Goal: Ask a question: Seek information or help from site administrators or community

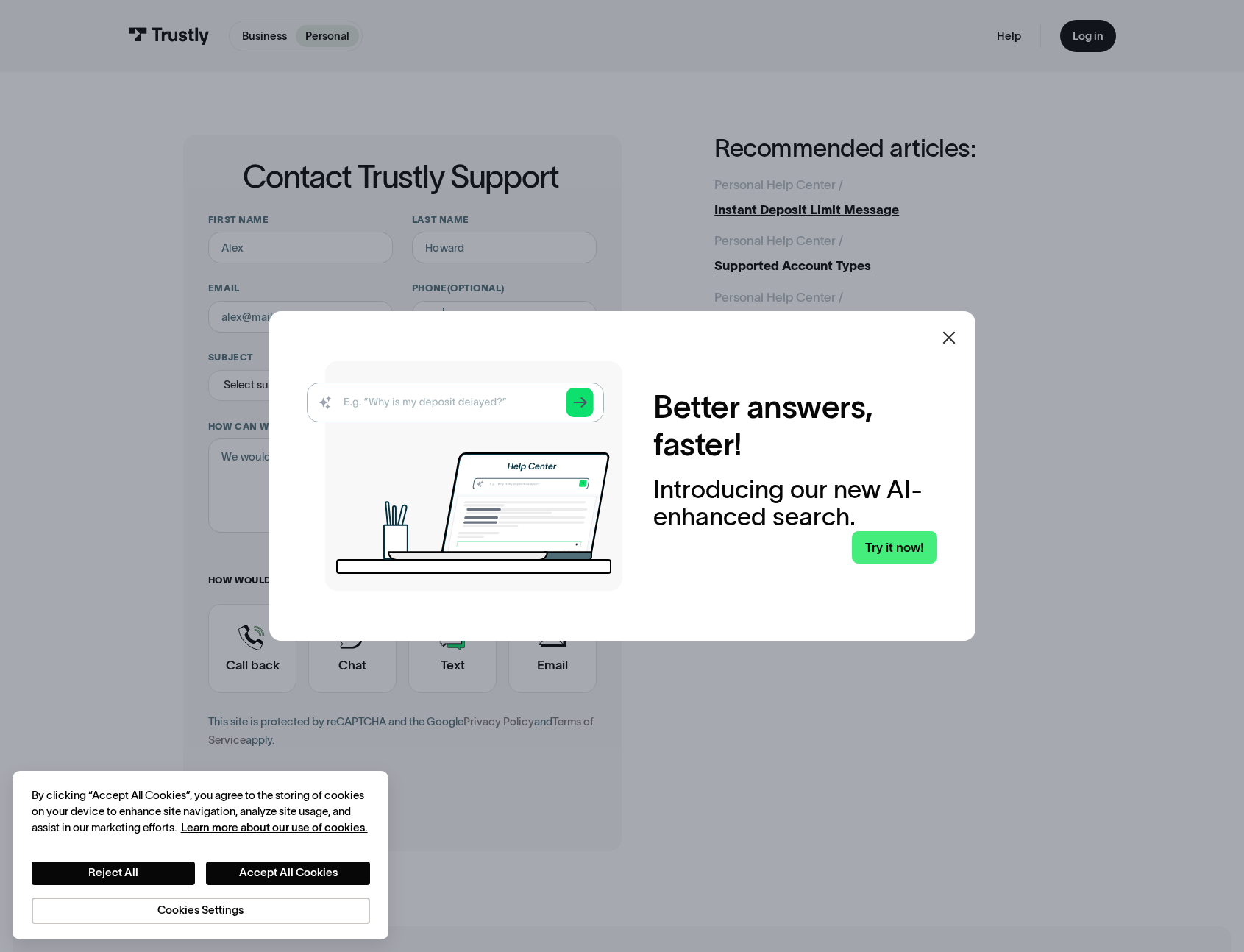
click at [497, 400] on img at bounding box center [464, 476] width 316 height 230
click at [958, 336] on icon at bounding box center [950, 338] width 18 height 18
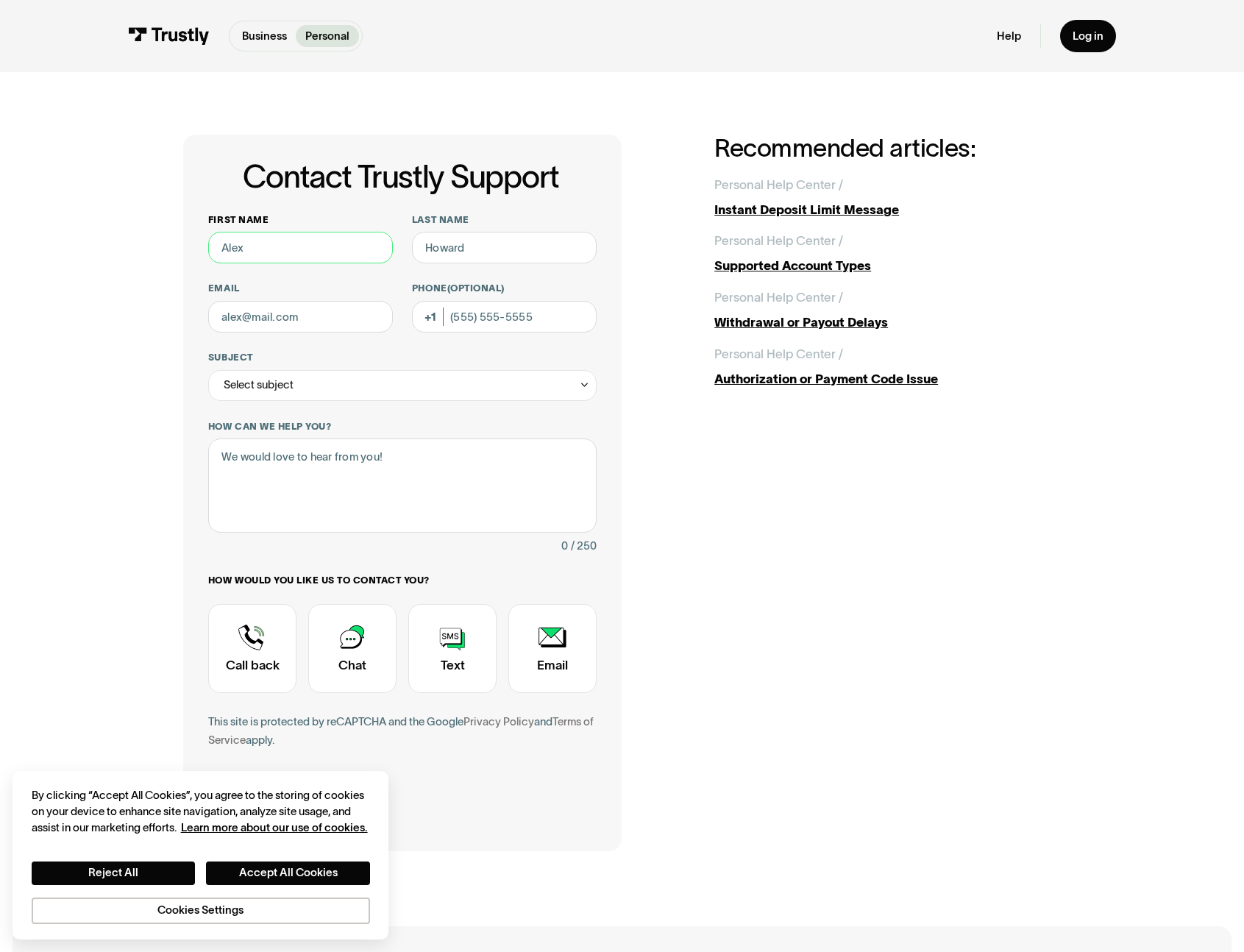
click at [335, 248] on input "First name" at bounding box center [300, 247] width 185 height 32
type input "Anthony"
type input "Starbuck"
type input "(661) 742-2810"
click at [297, 326] on input "Email" at bounding box center [300, 317] width 185 height 32
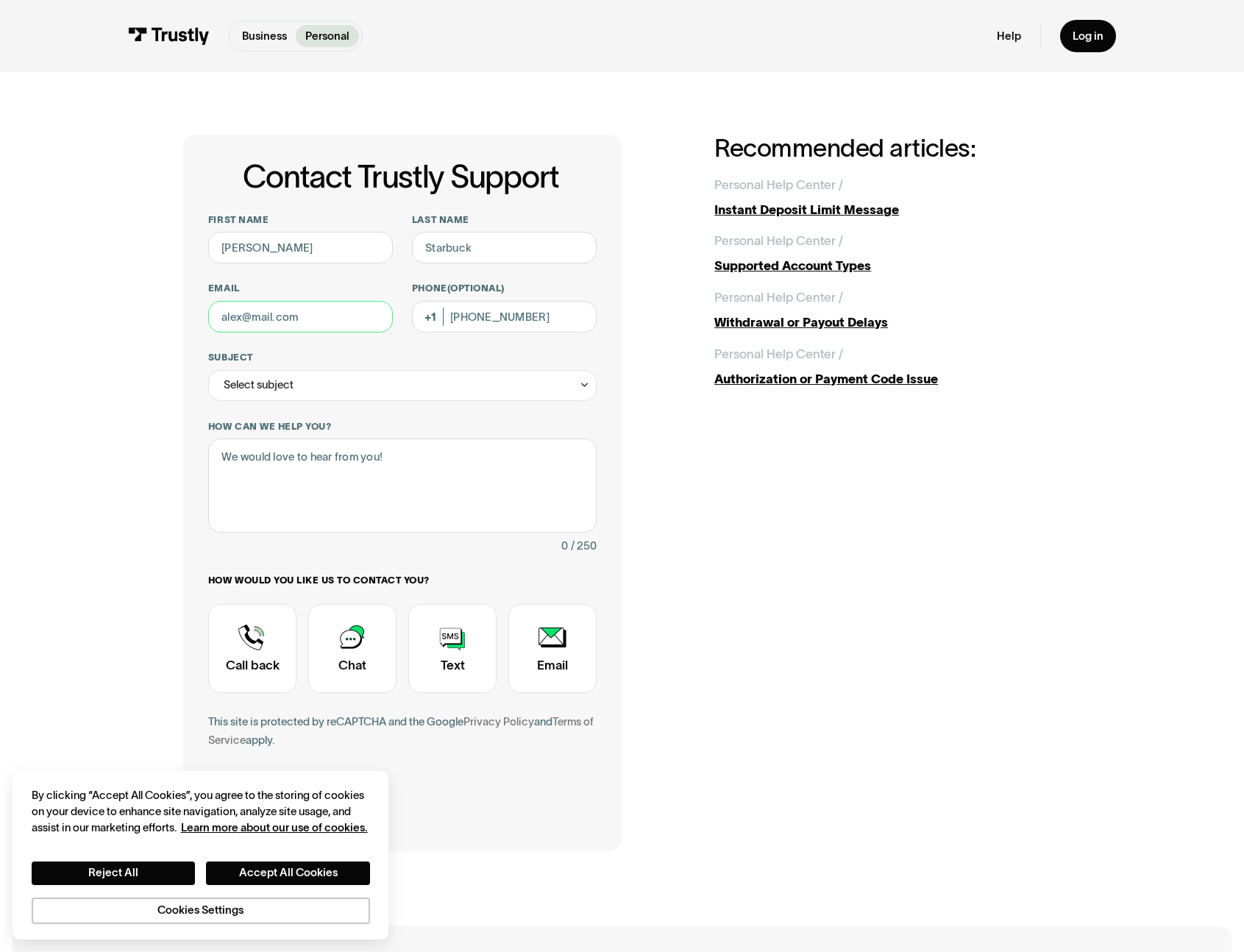
type input "anthonyestarbuck@gmail.com"
click at [327, 382] on div "Select subject" at bounding box center [403, 386] width 389 height 32
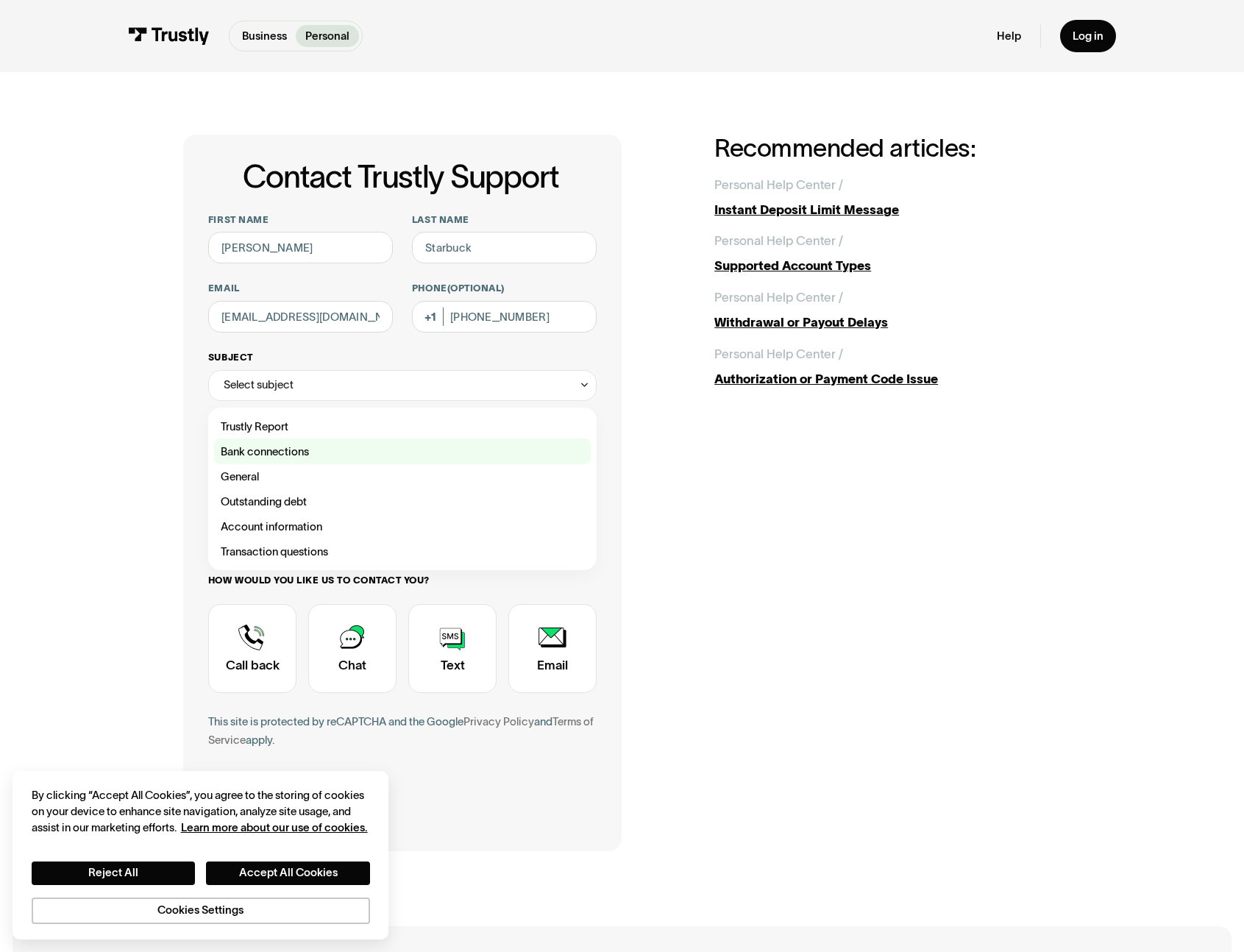
click at [291, 447] on div "Contact Trustly Support" at bounding box center [402, 451] width 376 height 25
type input "**********"
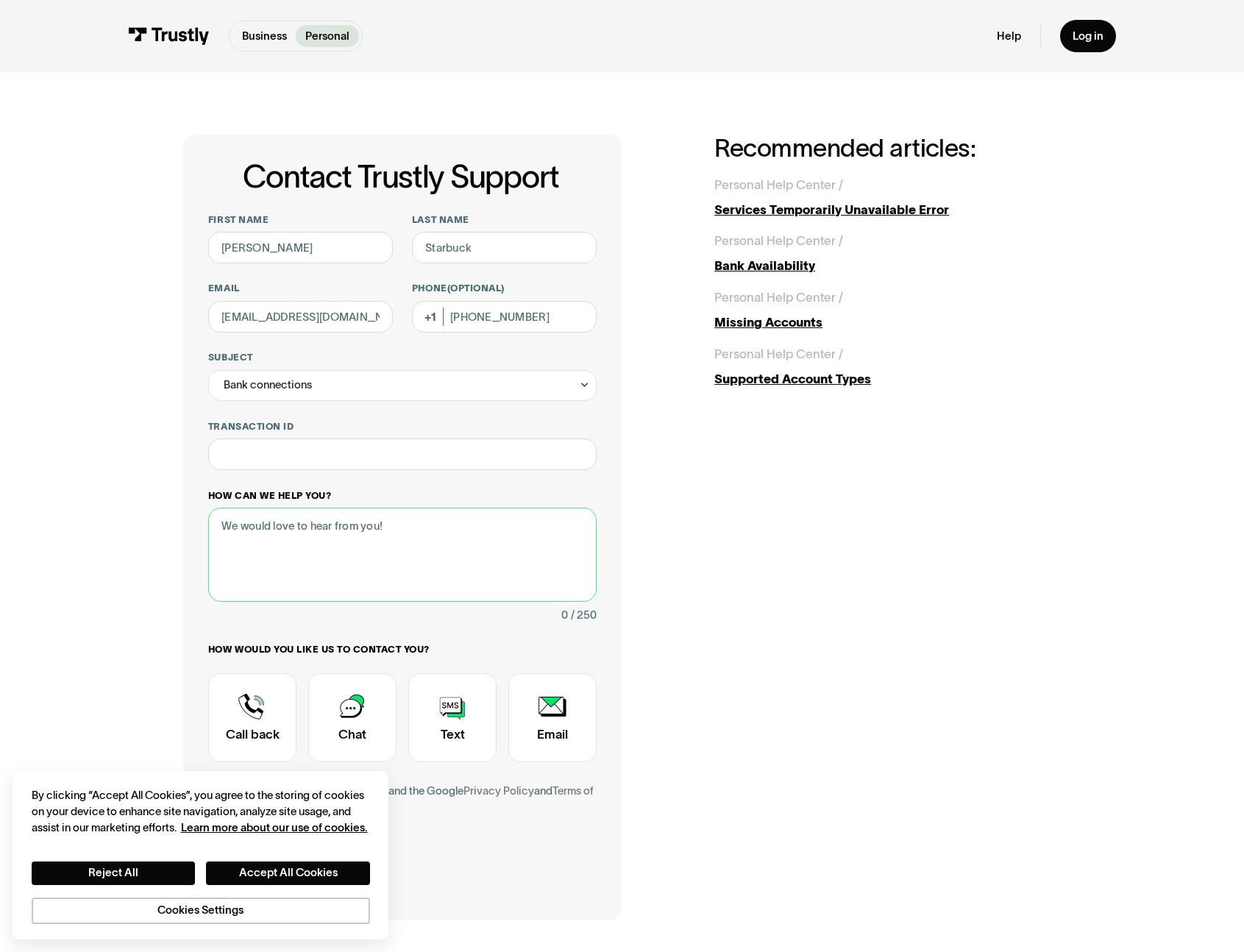
click at [290, 512] on textarea "How can we help you?" at bounding box center [403, 555] width 389 height 94
click at [298, 458] on input "Transaction ID" at bounding box center [403, 454] width 389 height 32
click at [304, 542] on textarea "How can we help you?" at bounding box center [403, 555] width 389 height 94
type textarea "T"
click at [536, 486] on div "**********" at bounding box center [403, 526] width 389 height 624
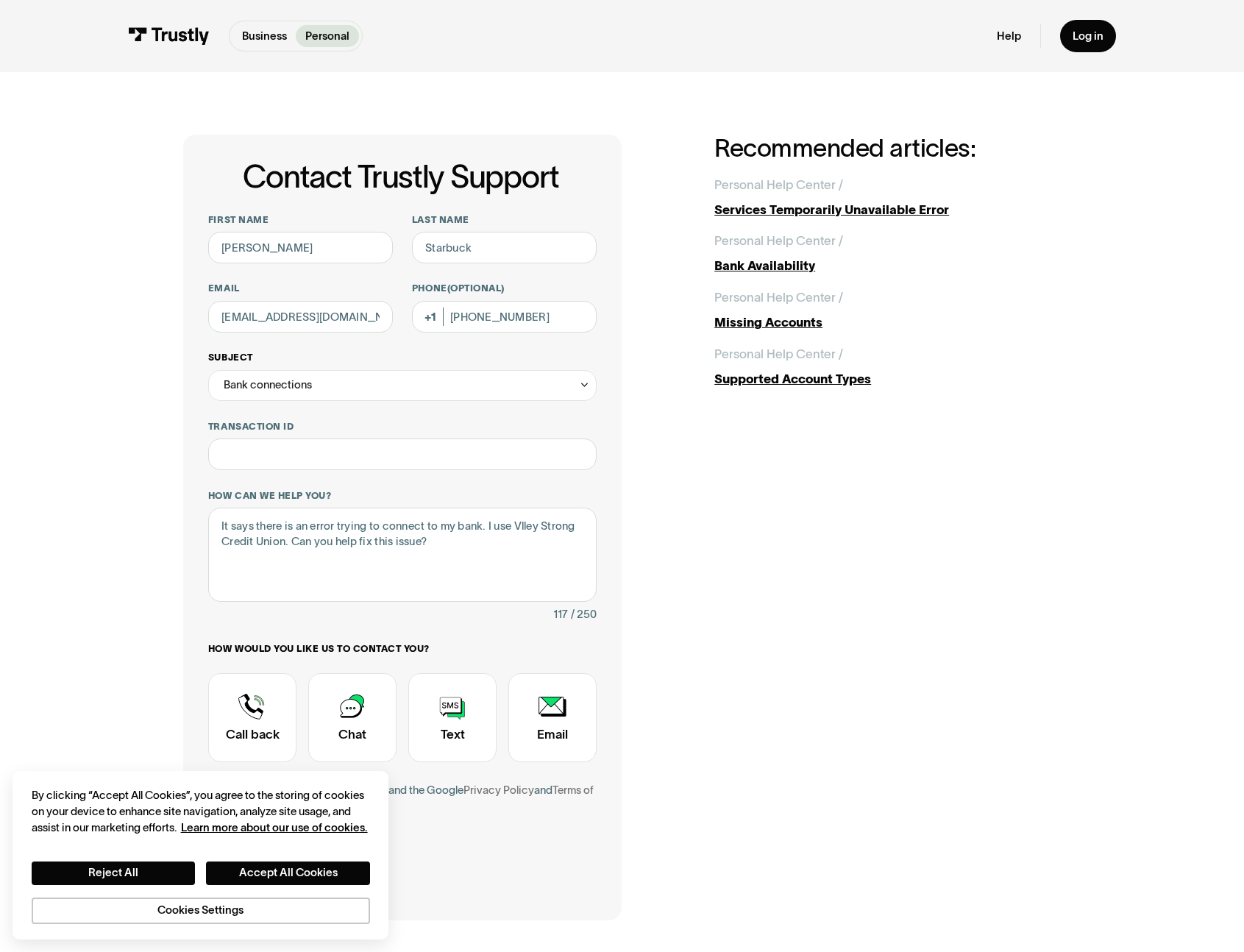
click at [387, 384] on div "Bank connections" at bounding box center [403, 386] width 389 height 32
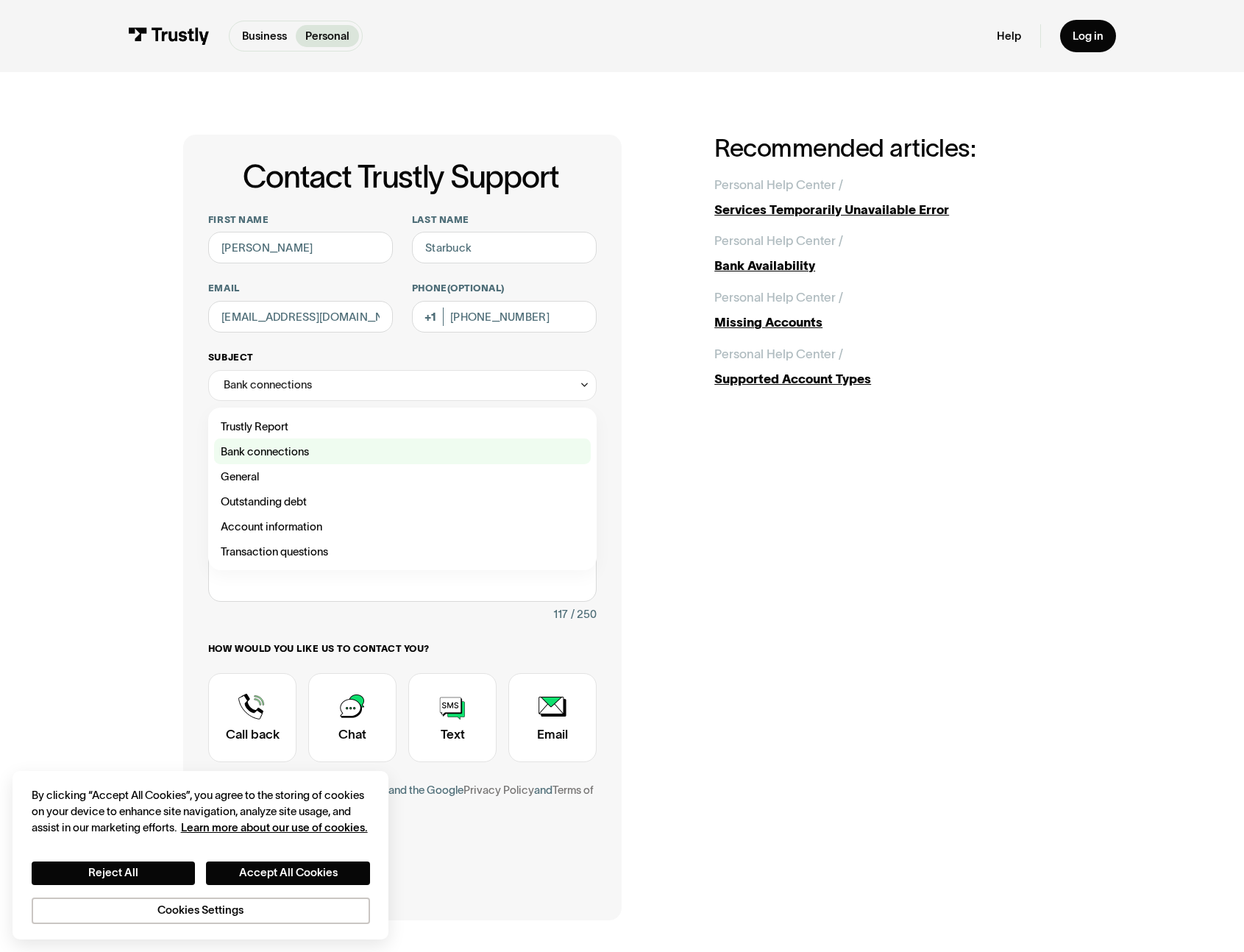
click at [307, 454] on div "Contact Trustly Support" at bounding box center [402, 451] width 376 height 25
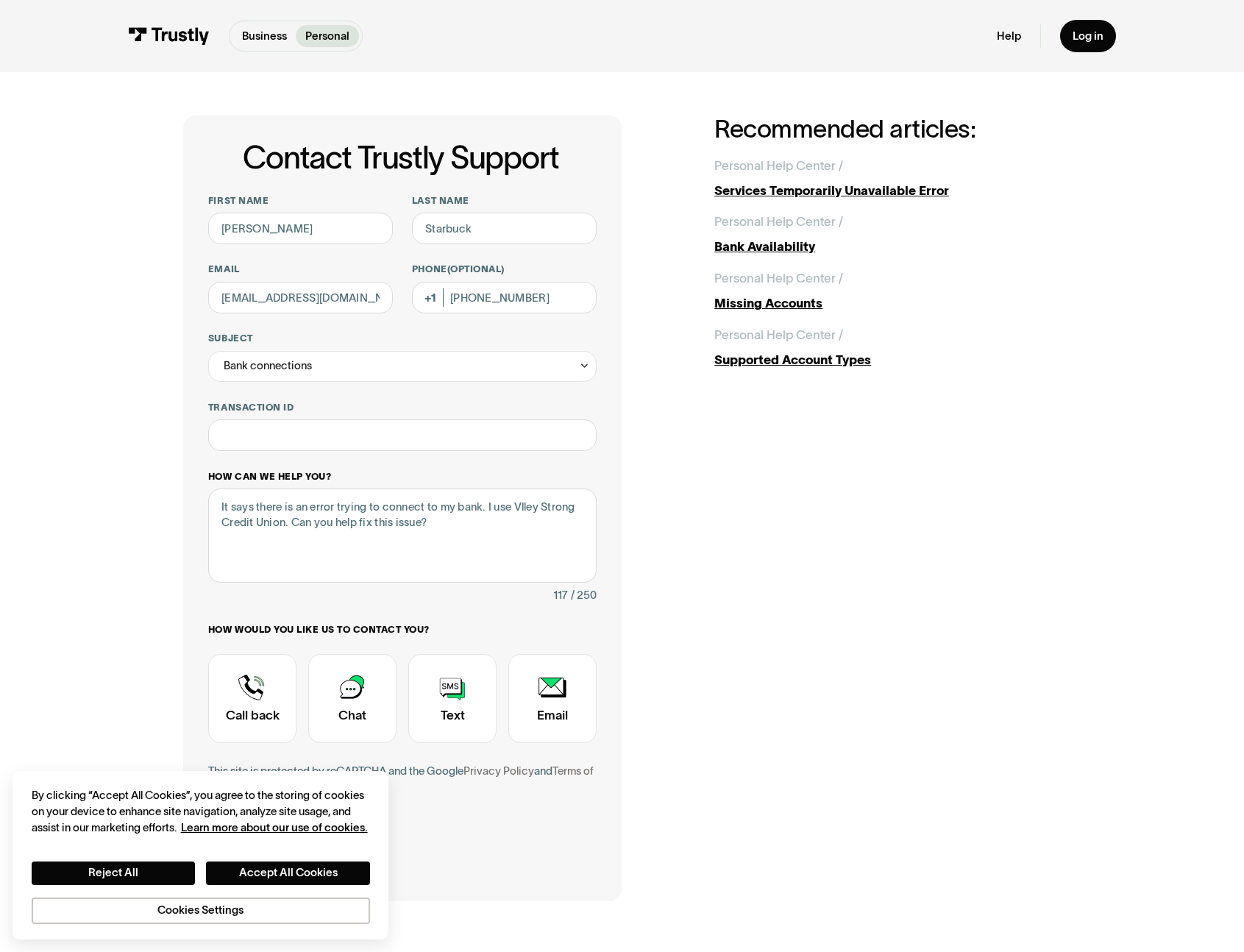
scroll to position [29, 0]
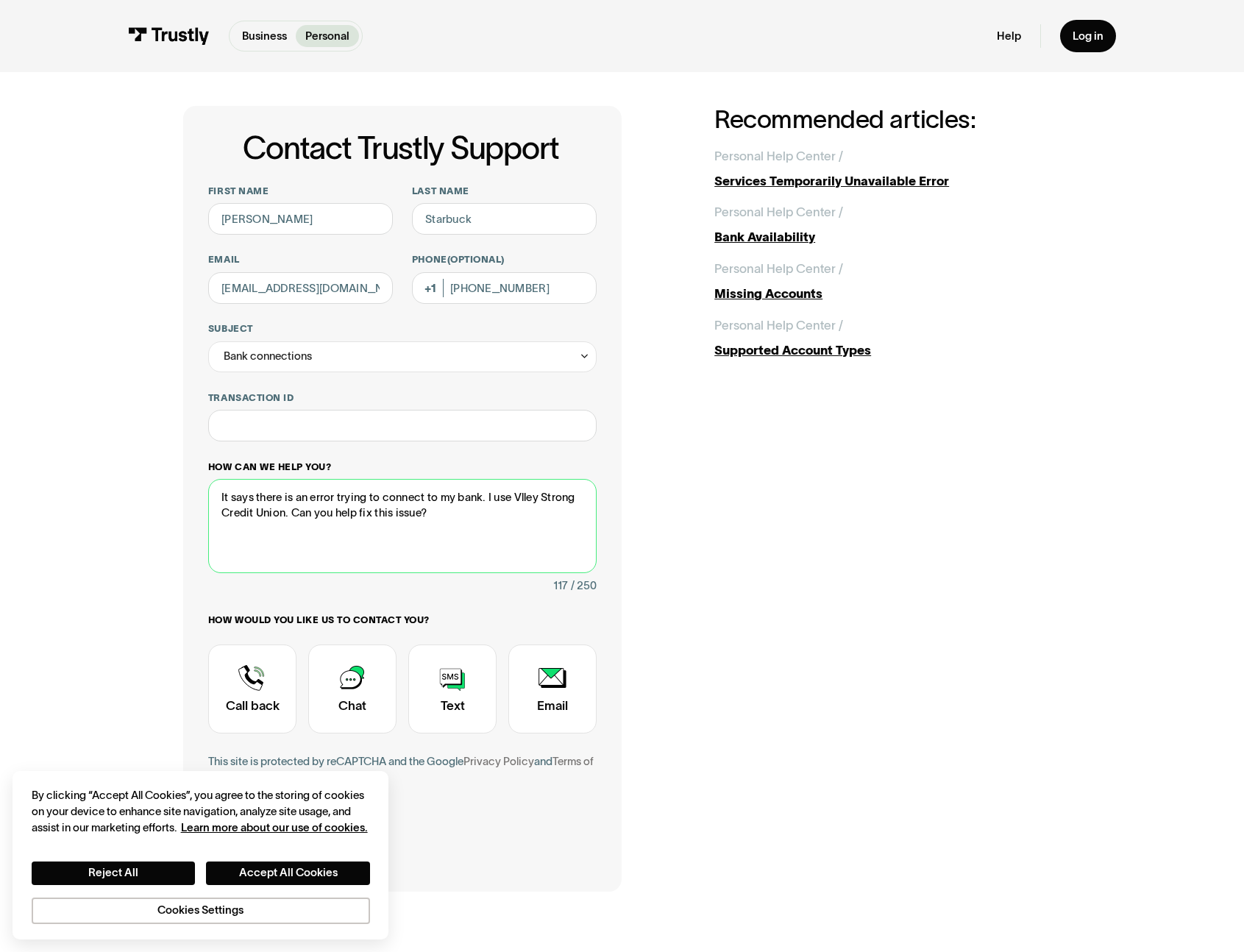
click at [525, 503] on textarea "It says there is an error trying to connect to my bank. I use Vlley Strong Cred…" at bounding box center [403, 526] width 389 height 94
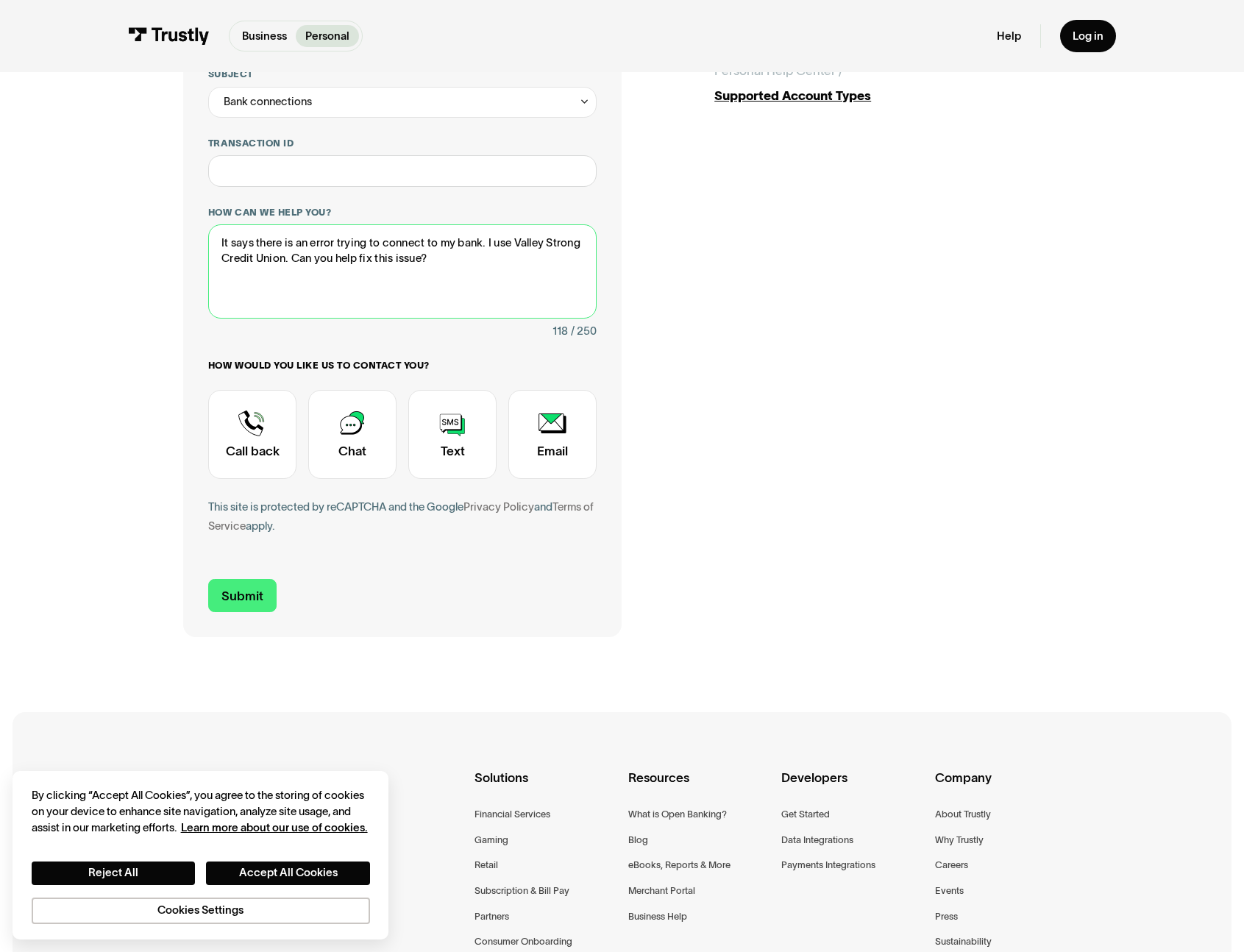
scroll to position [359, 0]
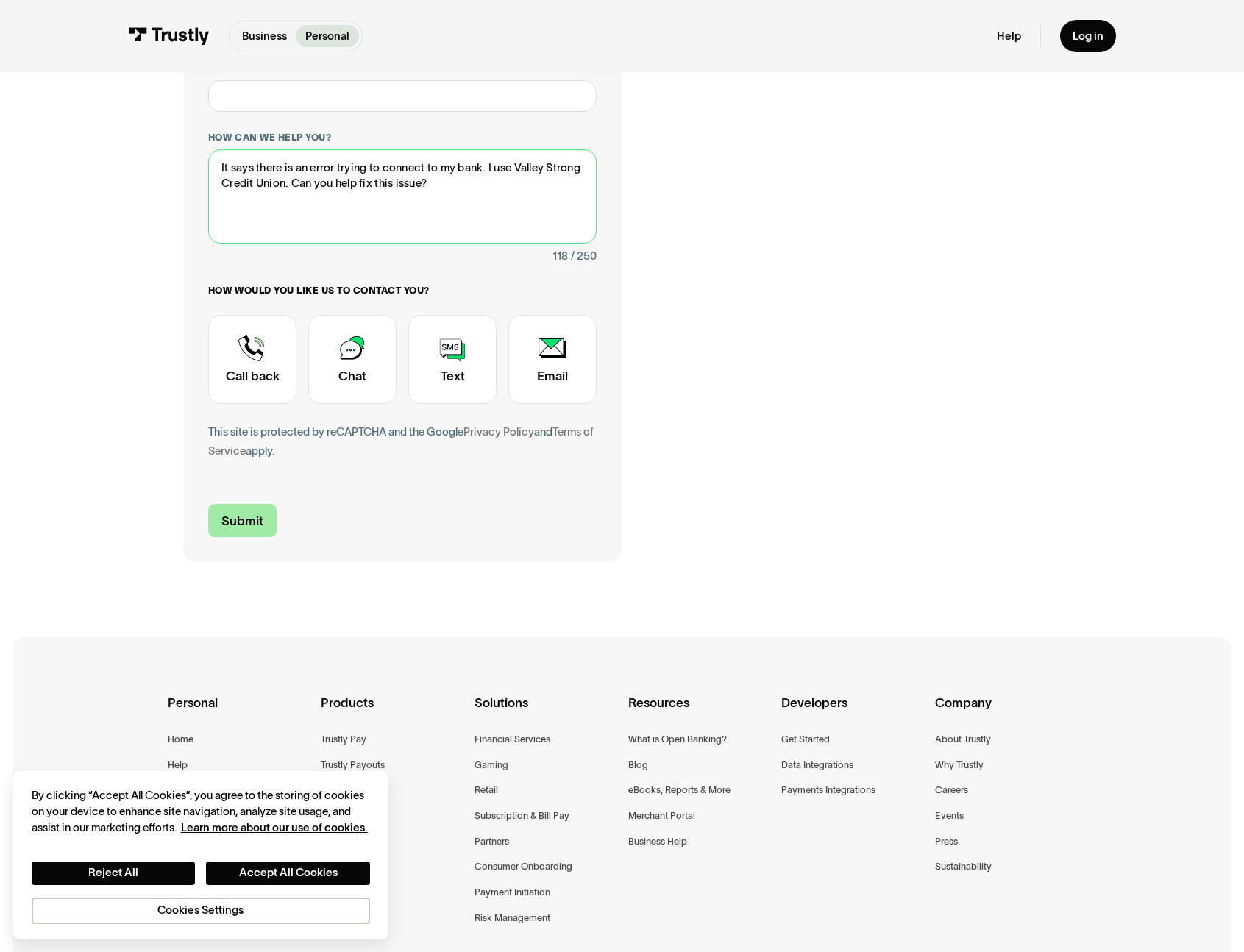
type textarea "It says there is an error trying to connect to my bank. I use Valley Strong Cre…"
click at [270, 523] on input "Submit" at bounding box center [242, 521] width 68 height 33
click at [247, 520] on input "Submit" at bounding box center [242, 521] width 68 height 33
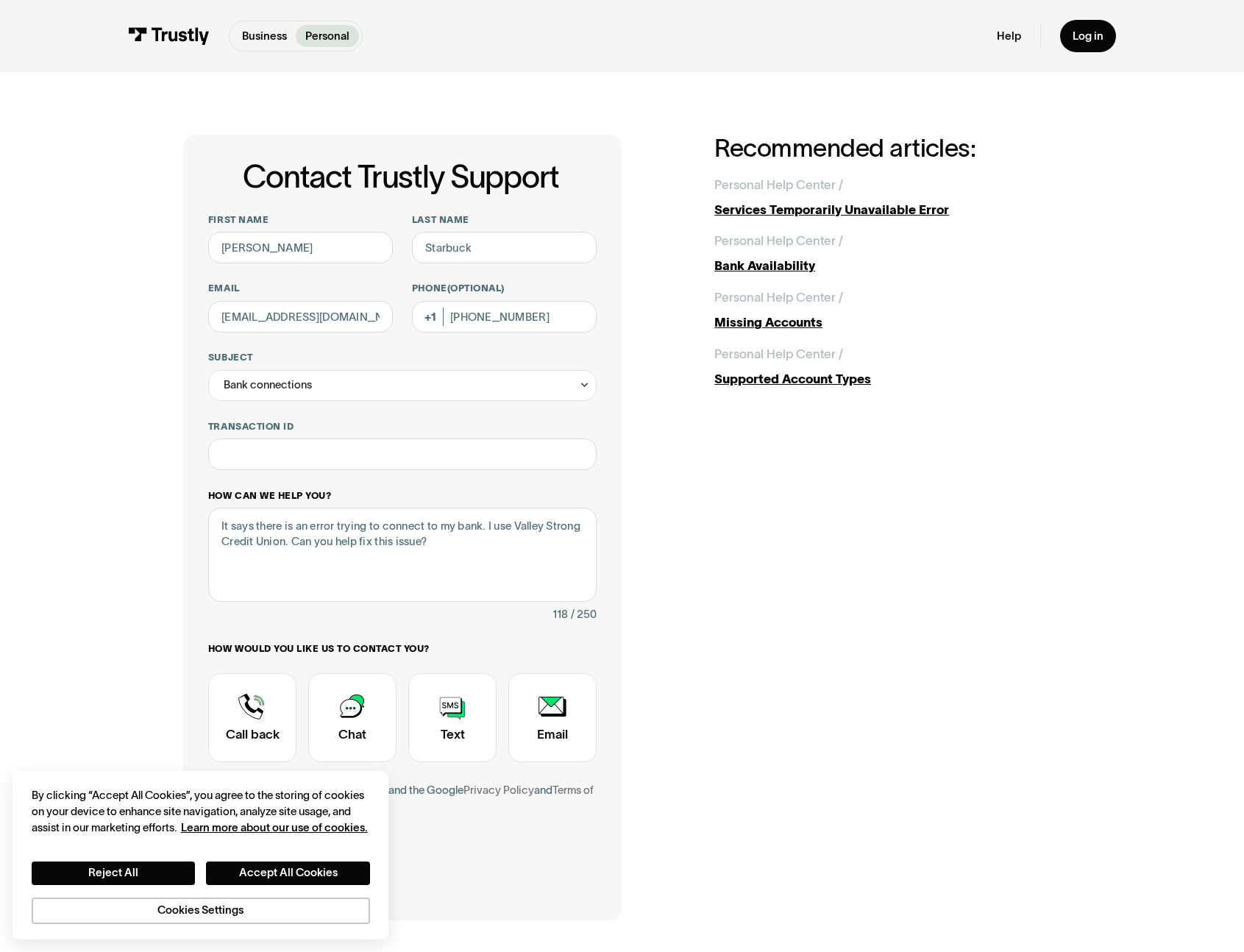
scroll to position [9, 0]
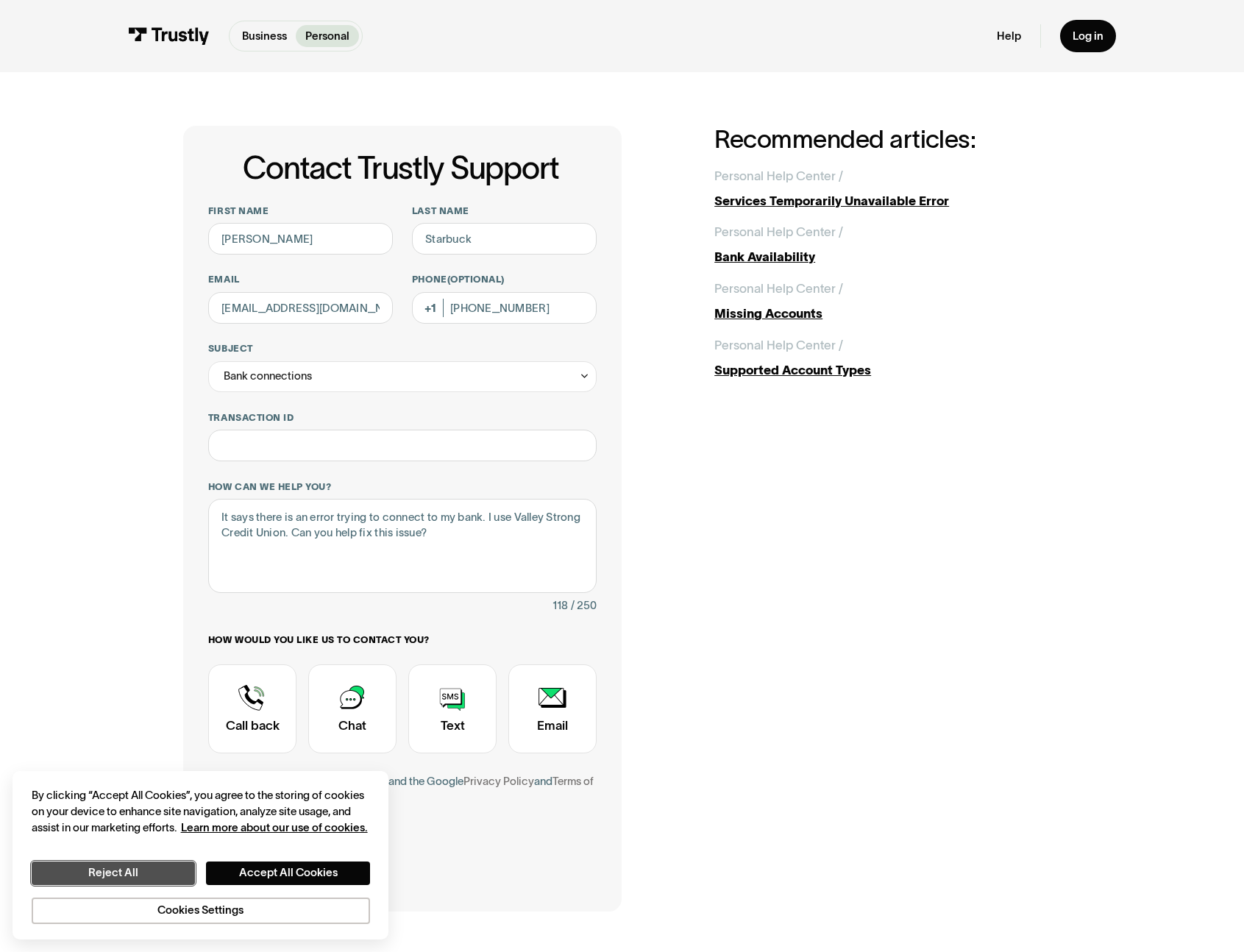
click at [171, 881] on button "Reject All" at bounding box center [113, 874] width 164 height 24
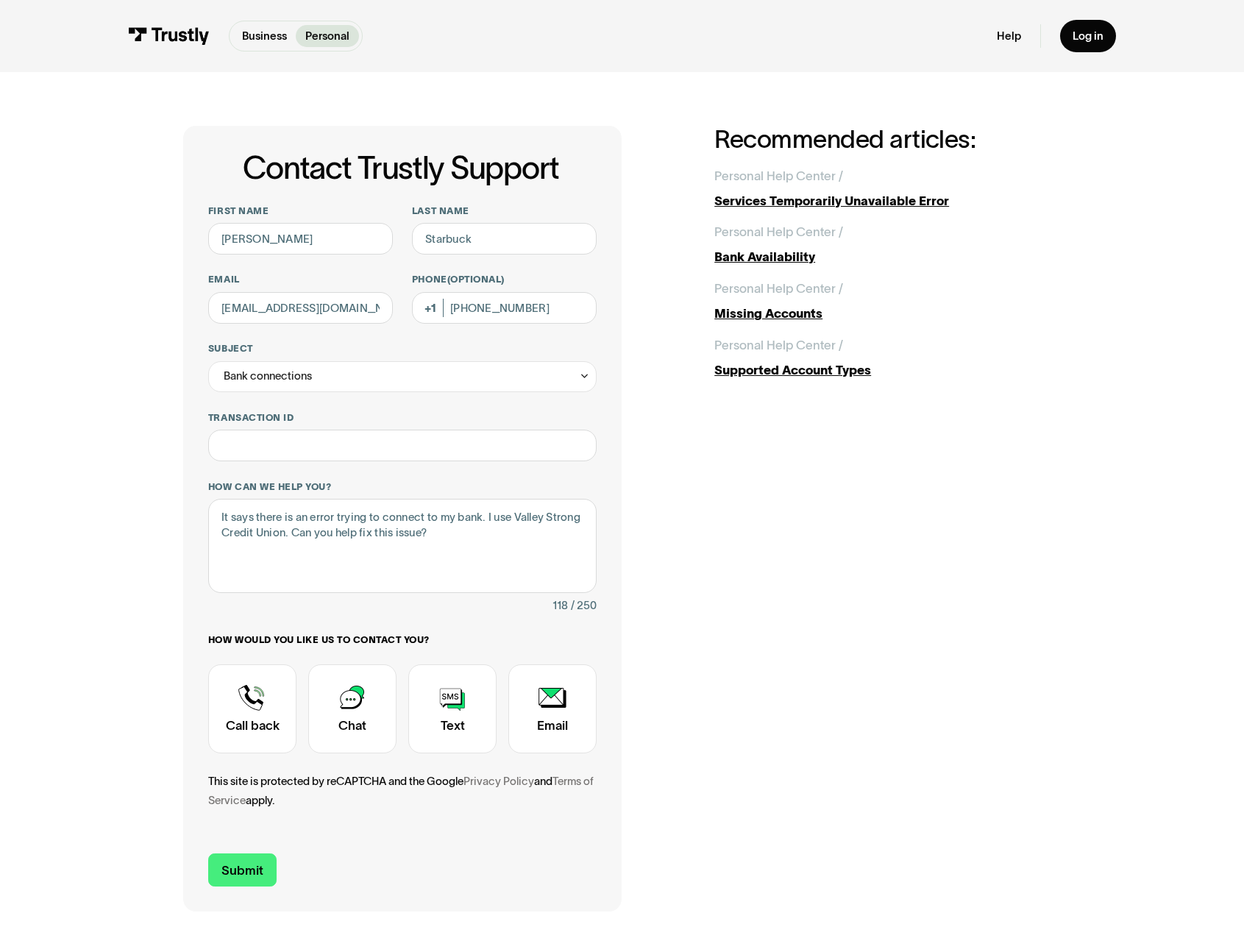
scroll to position [68, 0]
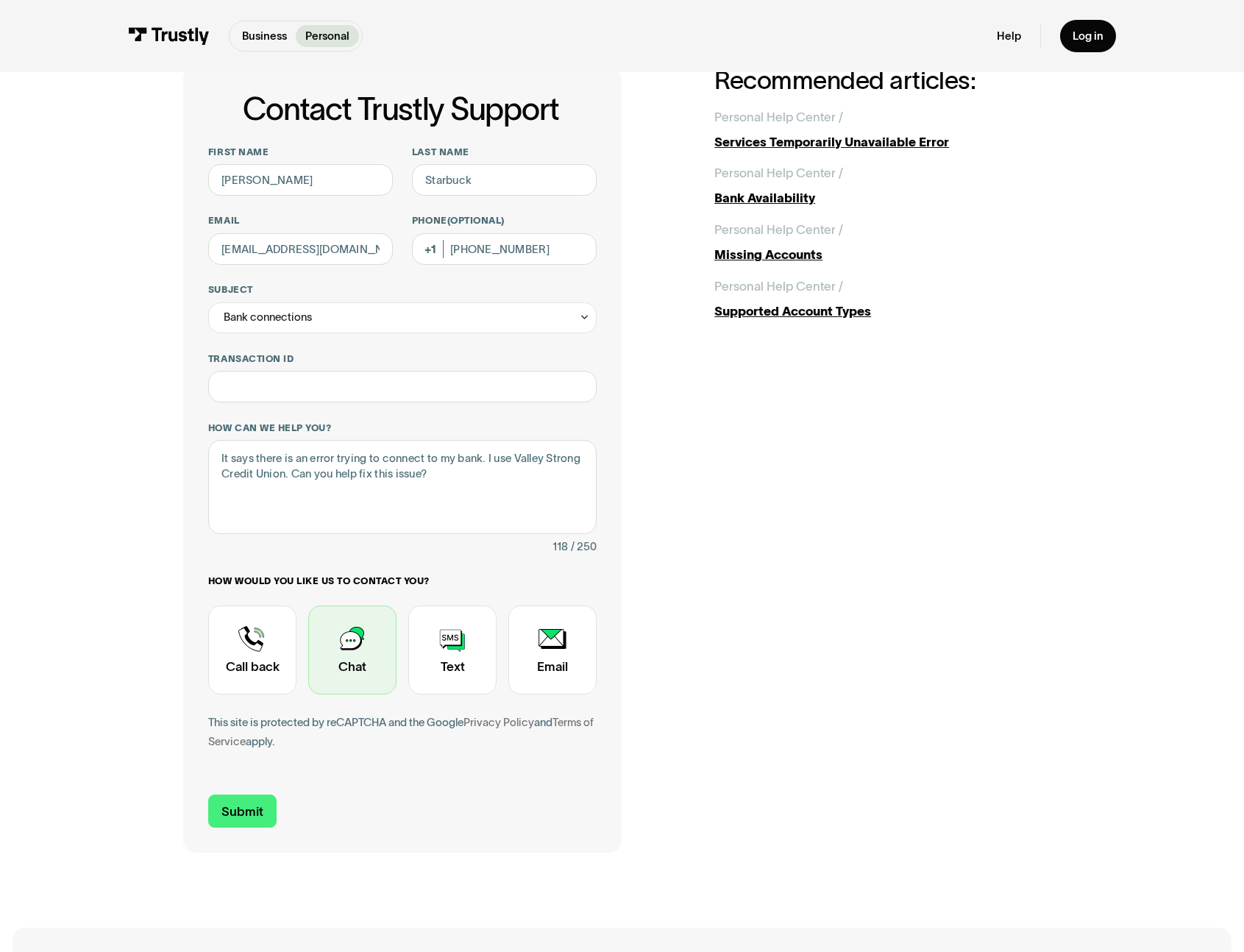
click at [369, 660] on div "Contact Trustly Support" at bounding box center [353, 650] width 88 height 89
click at [365, 665] on div "Contact Trustly Support" at bounding box center [353, 650] width 88 height 89
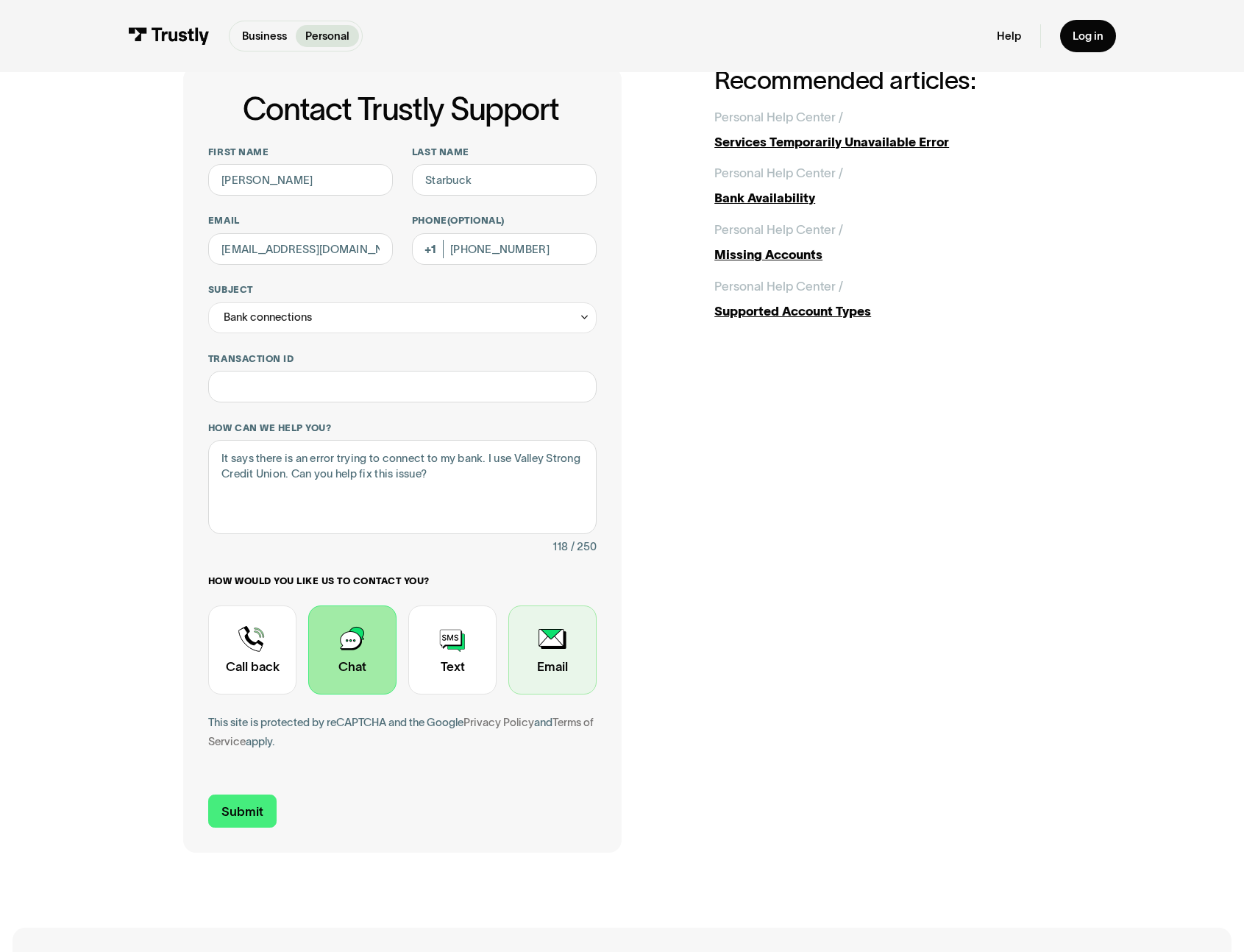
click at [534, 657] on div "Contact Trustly Support" at bounding box center [553, 650] width 88 height 89
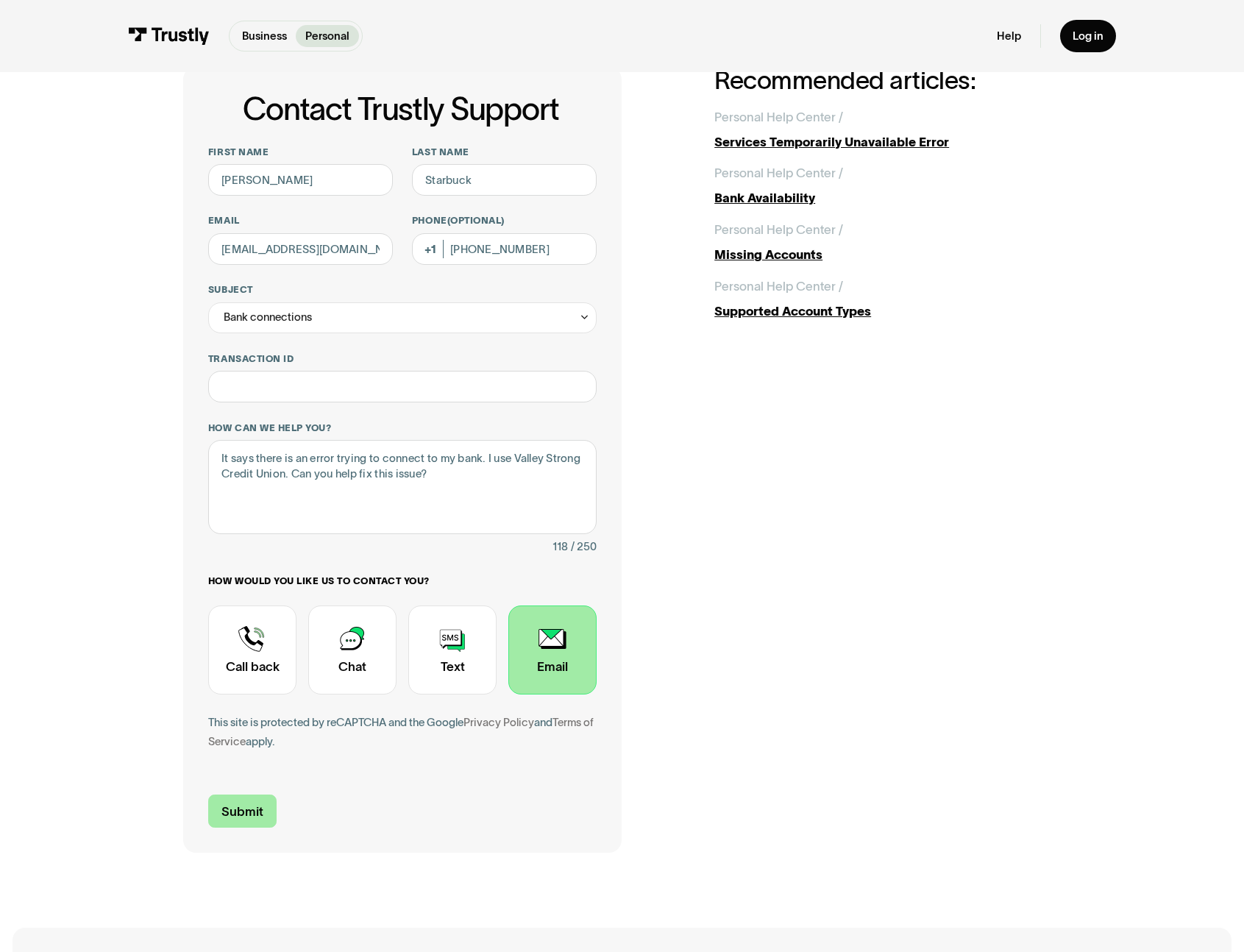
click at [241, 812] on input "Submit" at bounding box center [242, 811] width 68 height 33
type input "+16617422810"
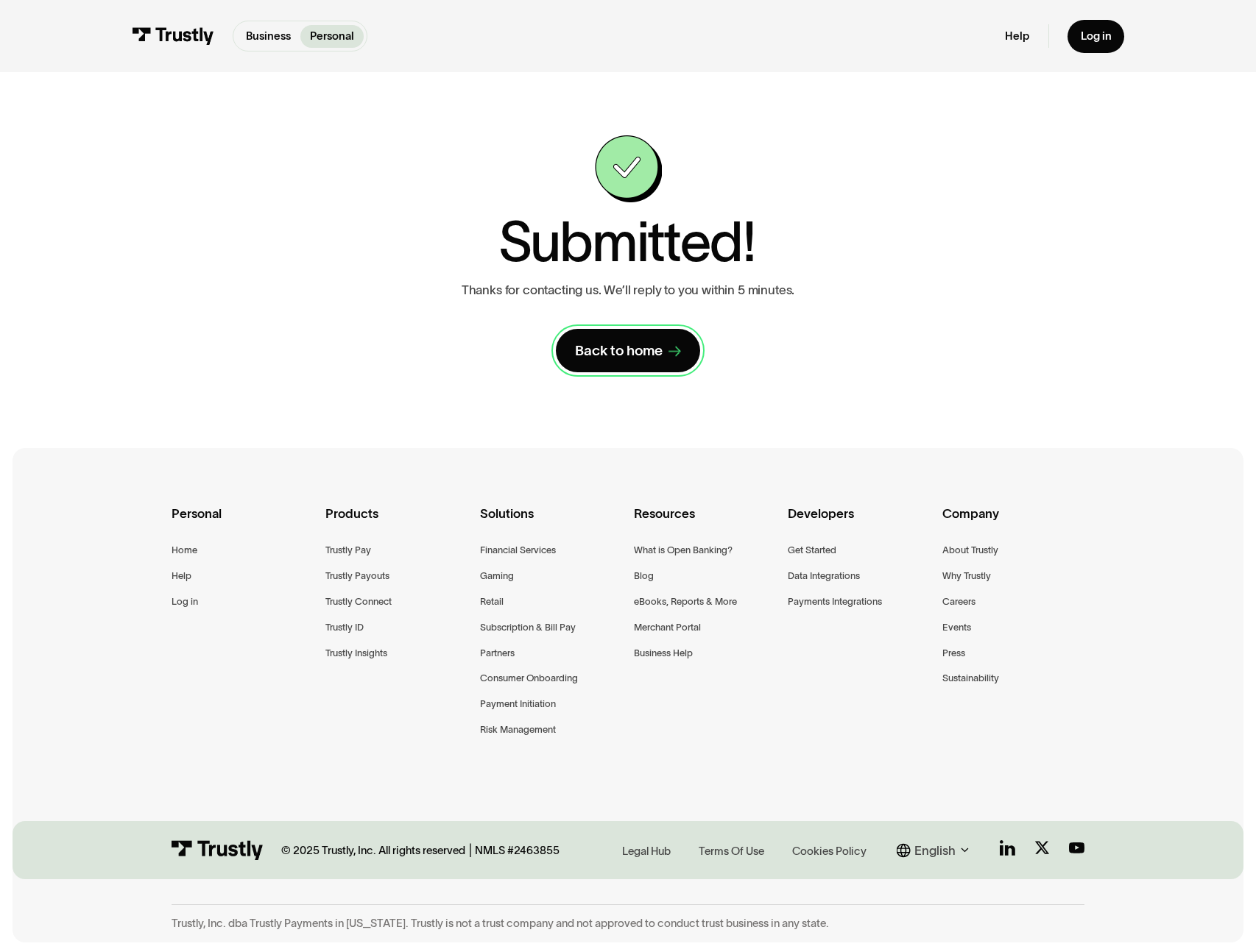
click at [634, 349] on div "Back to home" at bounding box center [619, 350] width 88 height 18
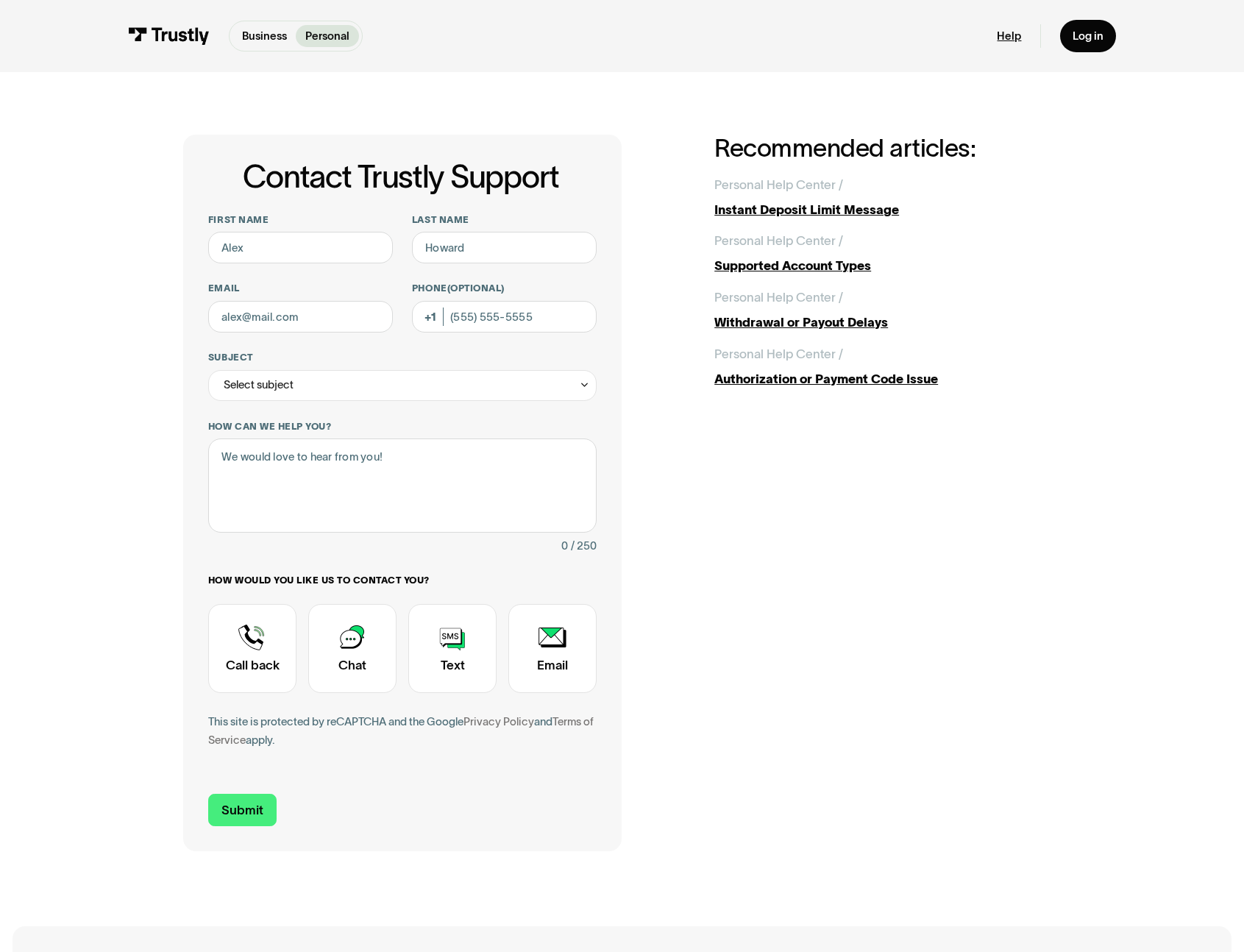
click at [1003, 32] on link "Help" at bounding box center [1008, 35] width 24 height 14
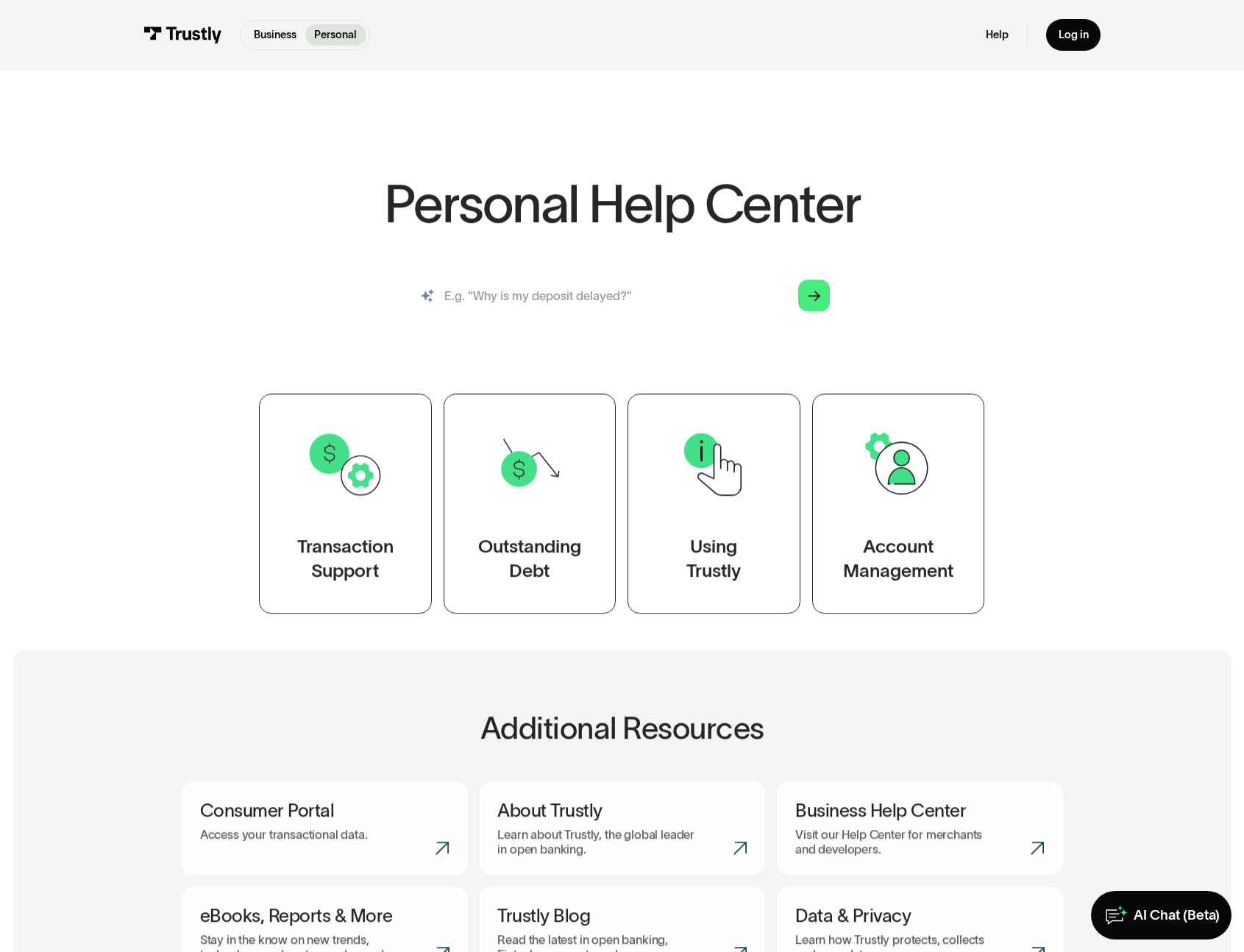
click at [618, 300] on input "search" at bounding box center [622, 296] width 441 height 49
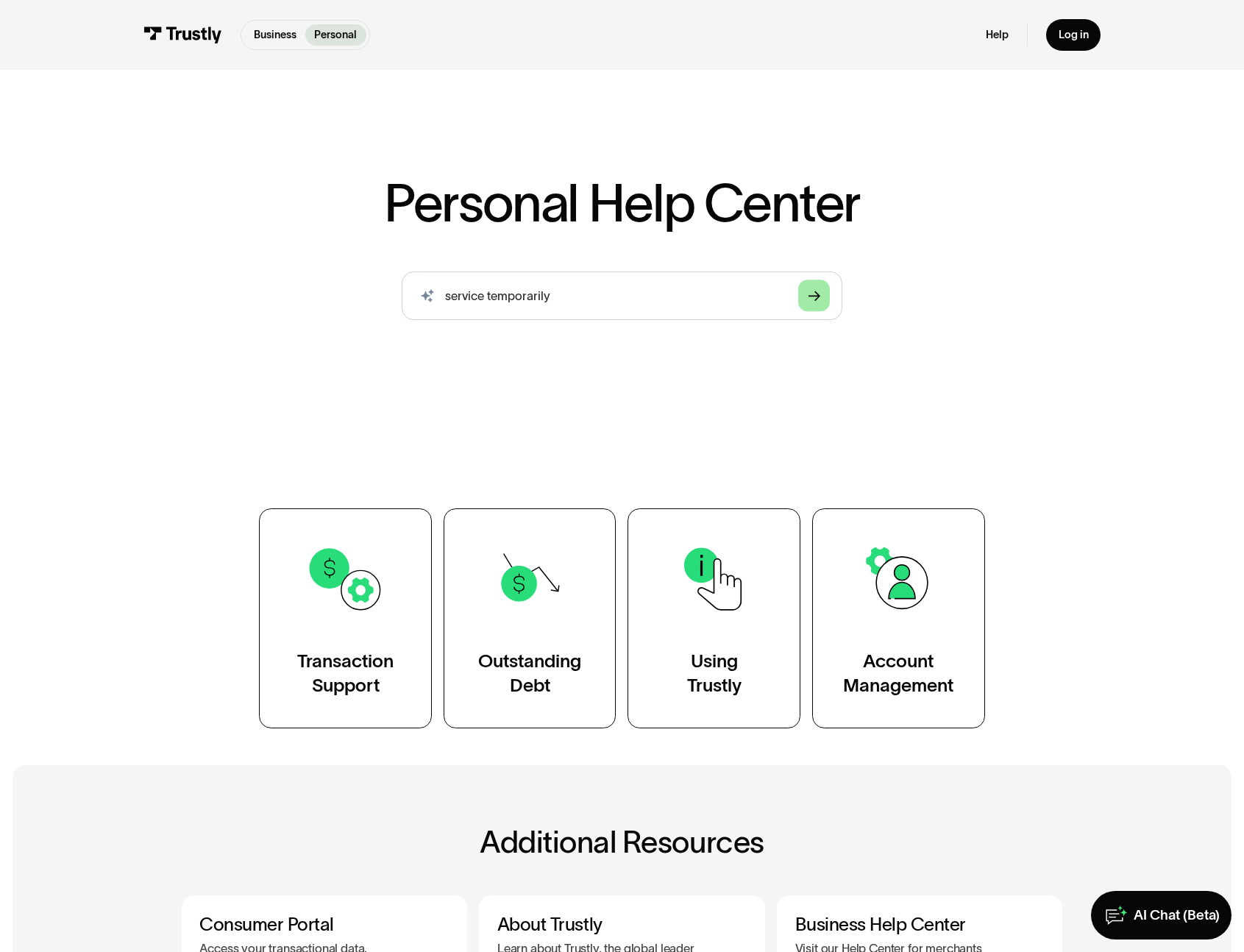
click at [810, 295] on icon "Arrow Right" at bounding box center [815, 296] width 13 height 13
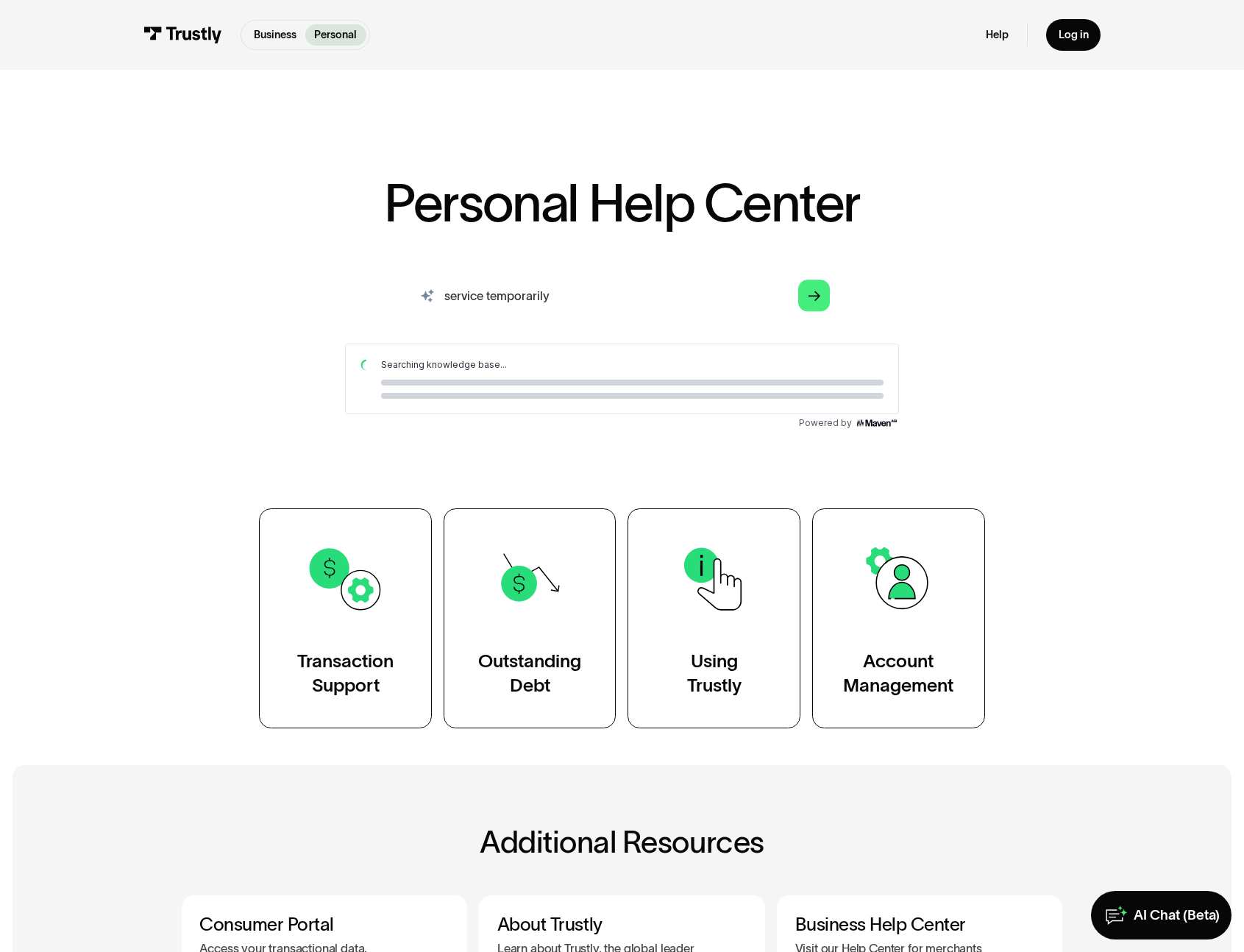
click at [610, 304] on input "service temporarily" at bounding box center [622, 296] width 441 height 49
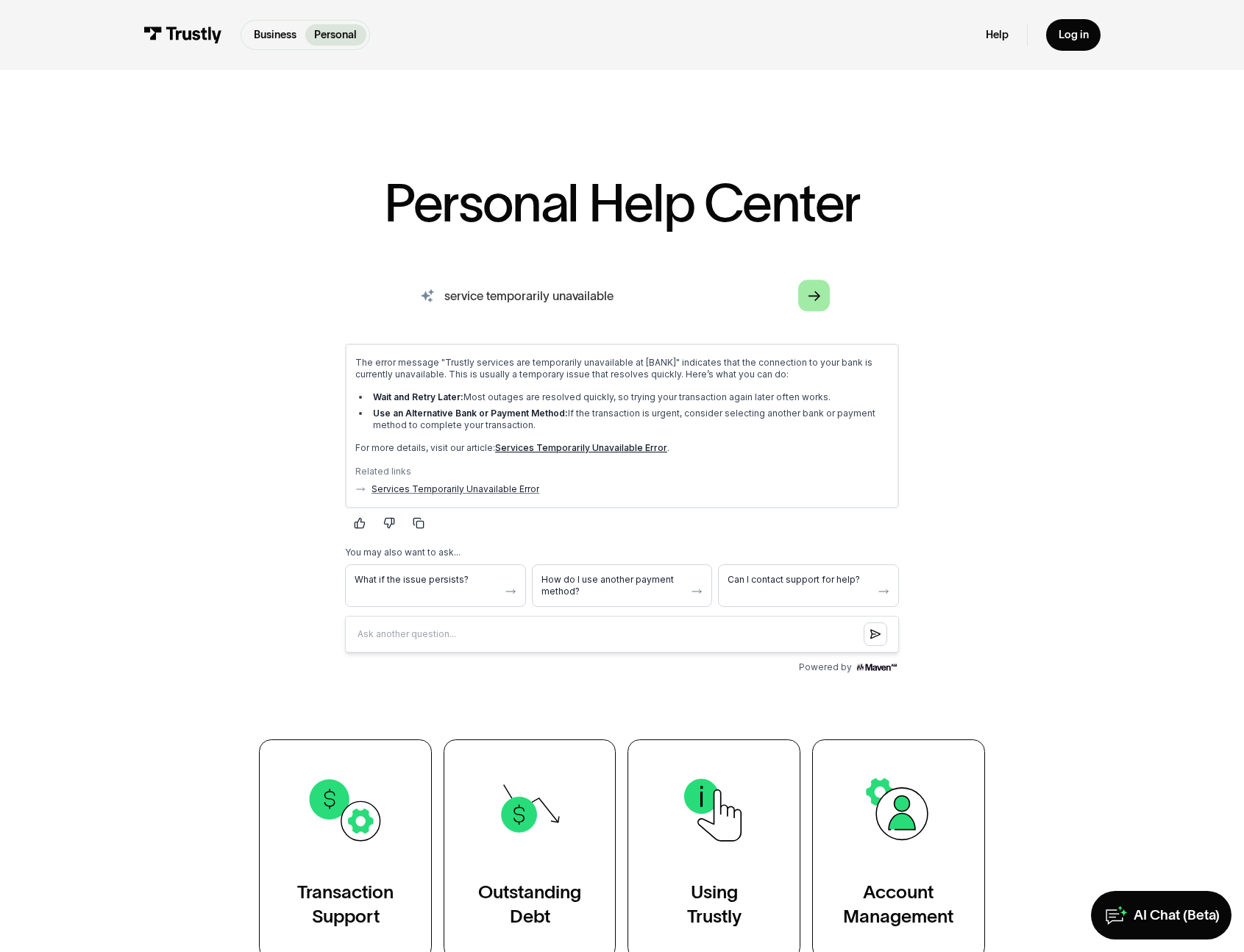
type input "service temporarily unavailable"
click at [817, 300] on icon "Arrow Right" at bounding box center [815, 296] width 13 height 13
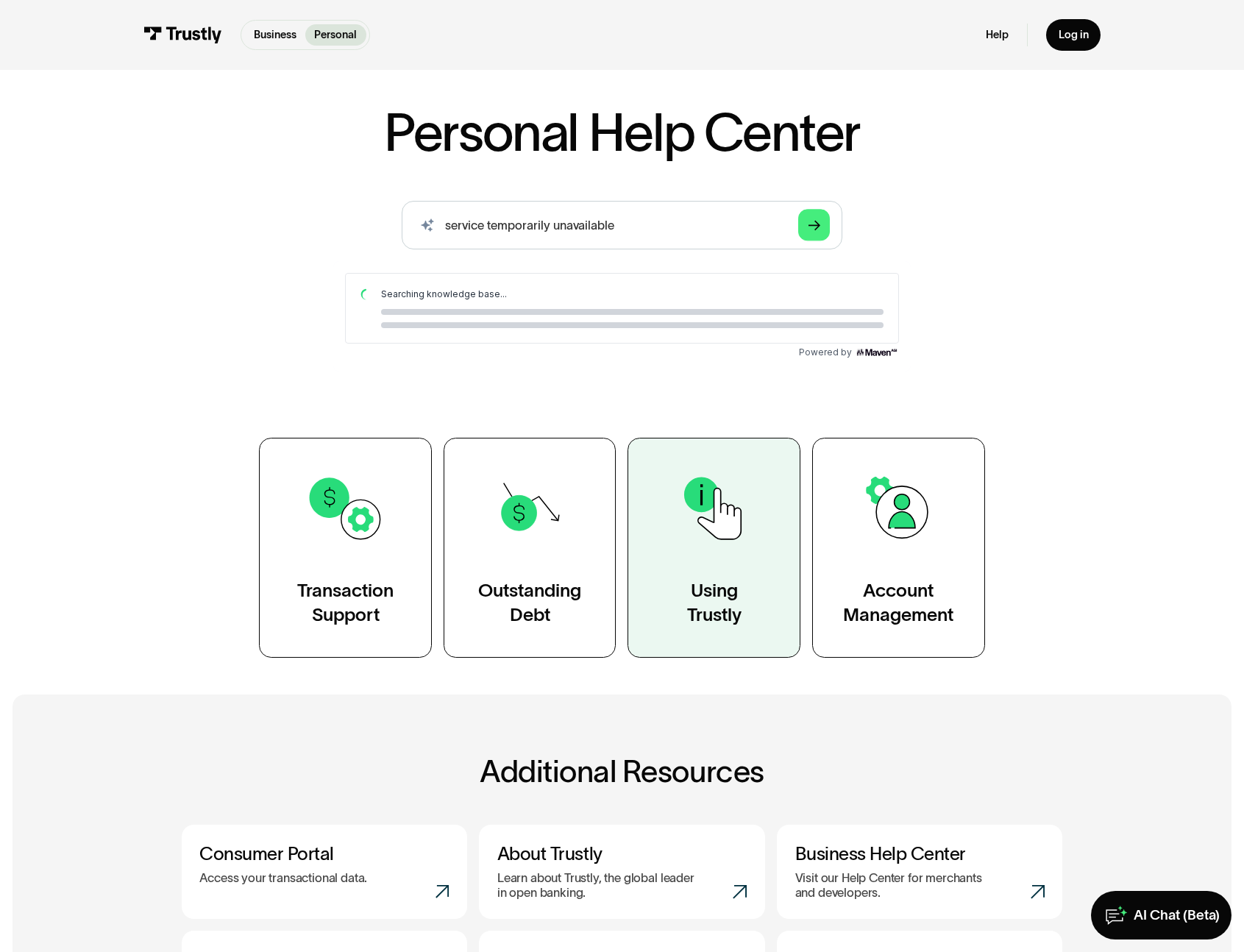
scroll to position [62, 0]
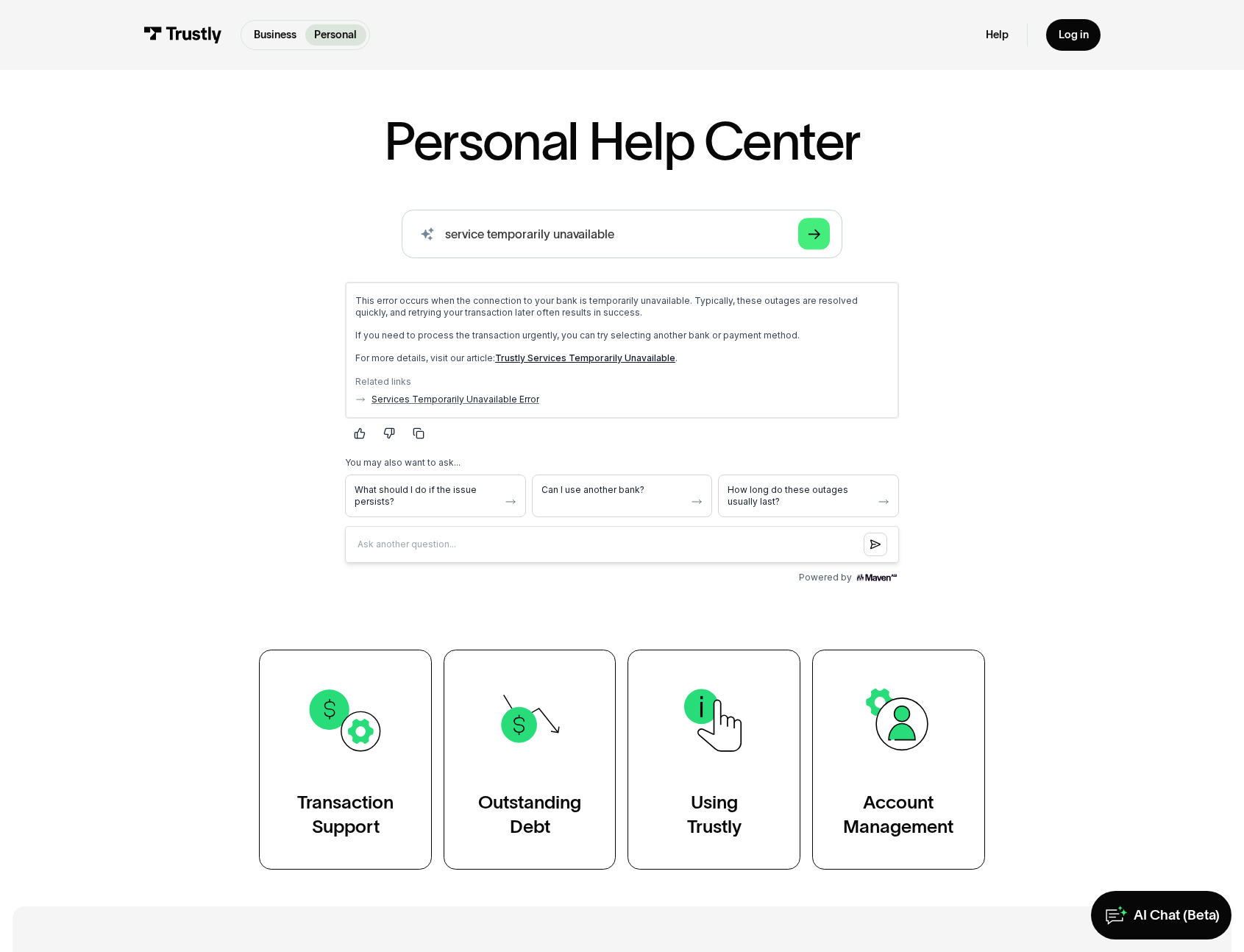
click at [484, 337] on p "If you need to process the transaction urgently, you can try selecting another …" at bounding box center [622, 336] width 534 height 12
click at [523, 334] on p "If you need to process the transaction urgently, you can try selecting another …" at bounding box center [622, 336] width 534 height 12
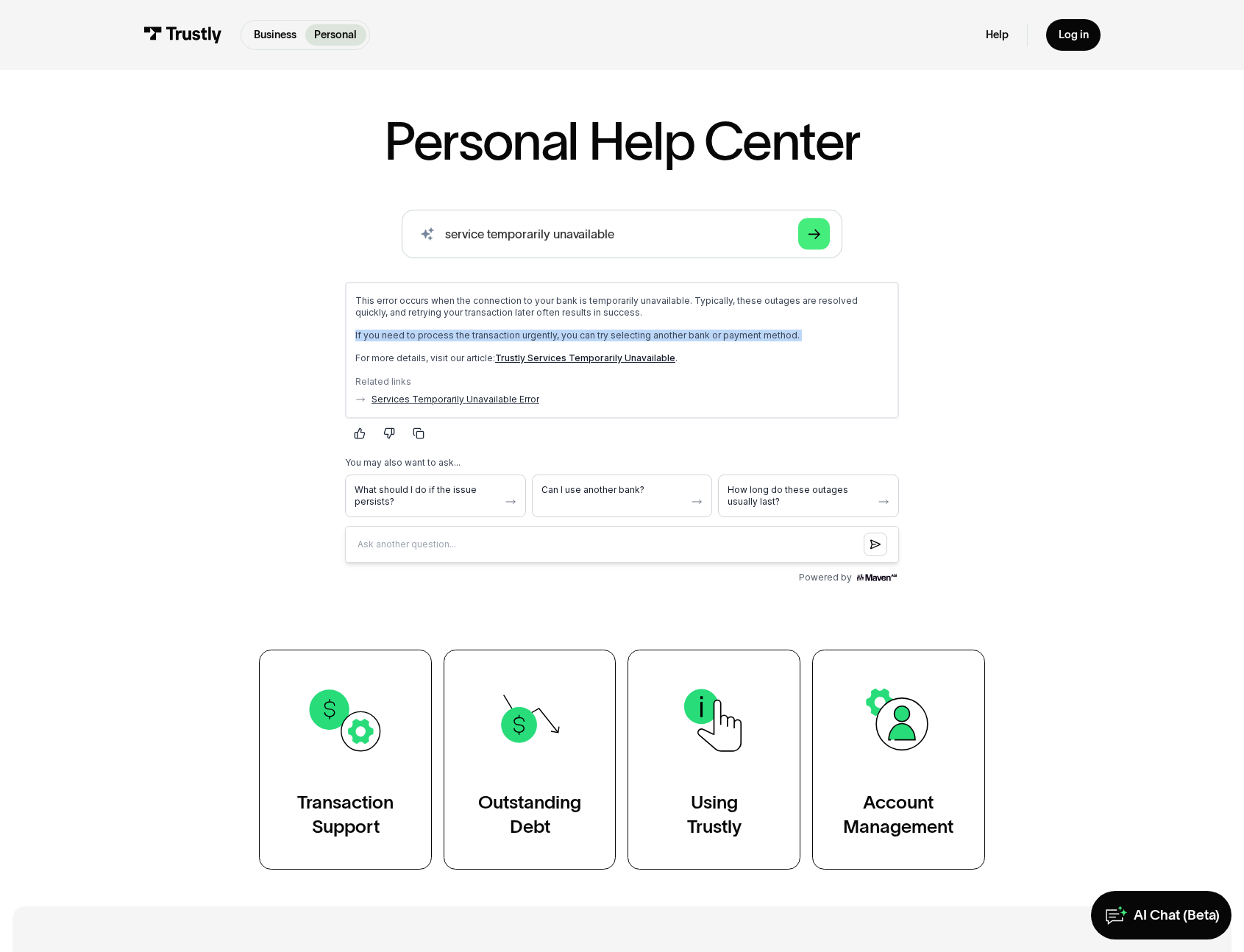
click at [523, 334] on p "If you need to process the transaction urgently, you can try selecting another …" at bounding box center [622, 336] width 534 height 12
click at [574, 333] on p "If you need to process the transaction urgently, you can try selecting another …" at bounding box center [622, 336] width 534 height 12
click at [450, 355] on p "For more details, visit our article: Trustly Services Temporarily Unavailable ." at bounding box center [622, 359] width 534 height 12
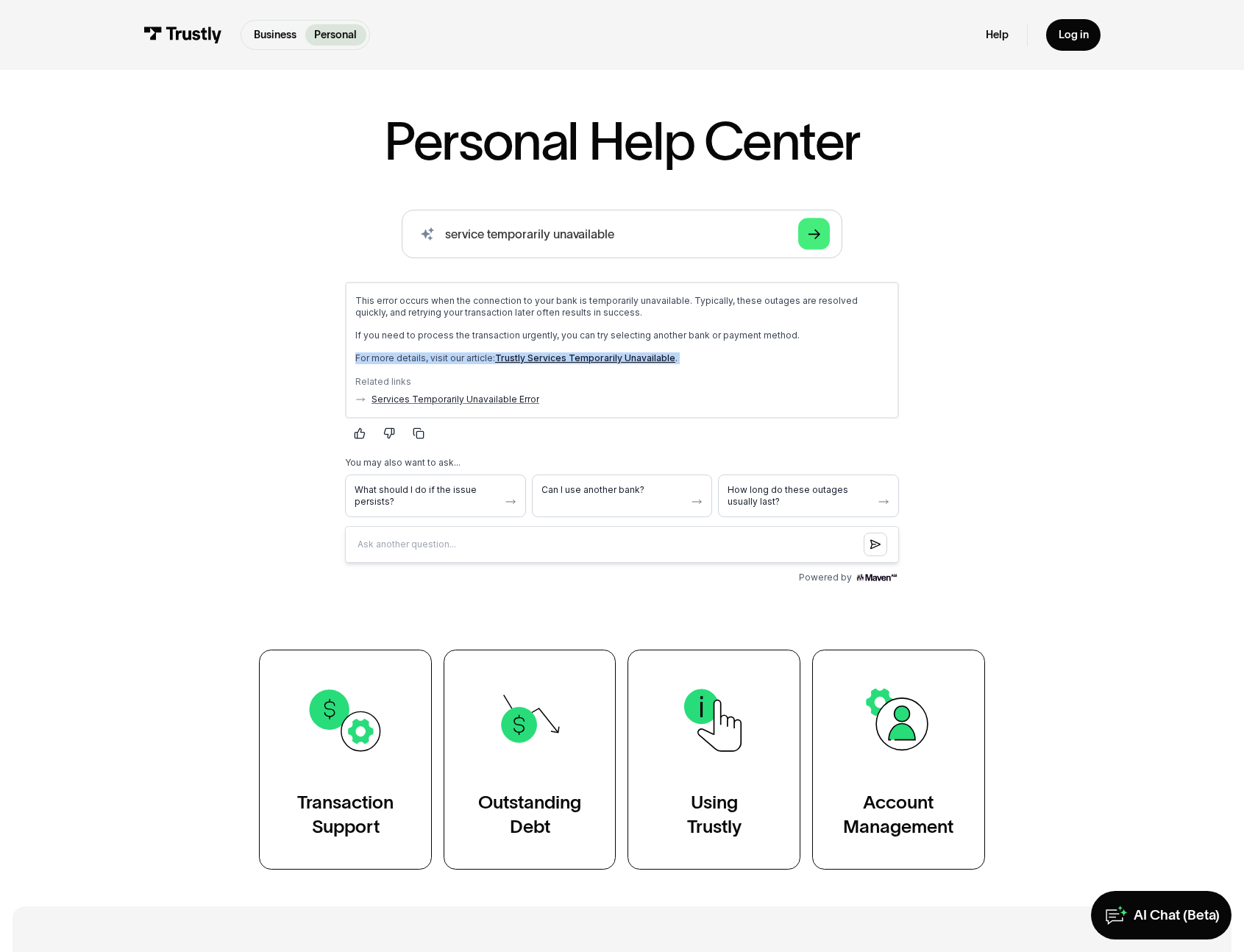
click at [442, 358] on p "For more details, visit our article: Trustly Services Temporarily Unavailable ." at bounding box center [622, 359] width 534 height 12
click at [427, 317] on p "This error occurs when the connection to your bank is temporarily unavailable. …" at bounding box center [622, 307] width 534 height 24
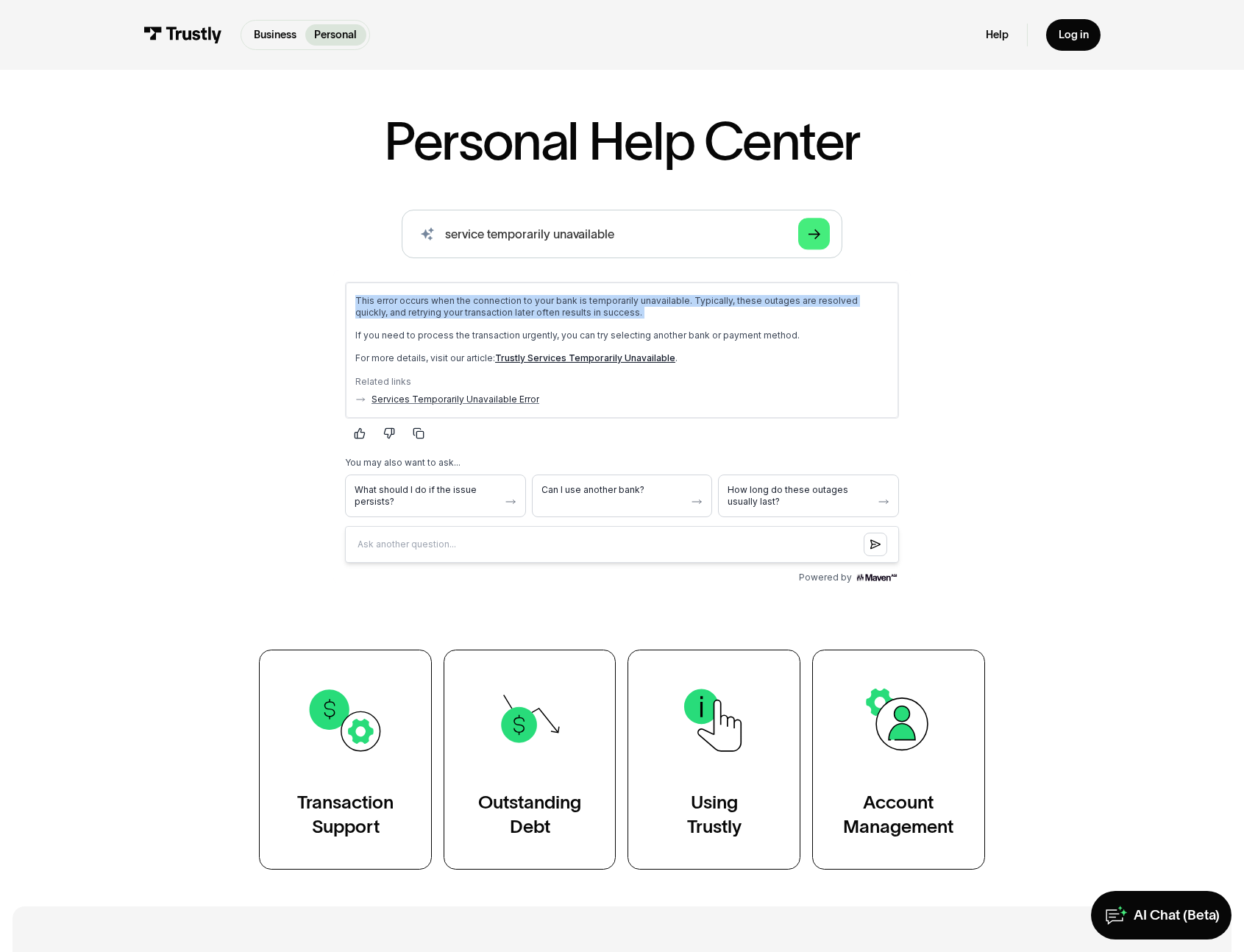
click at [427, 317] on p "This error occurs when the connection to your bank is temporarily unavailable. …" at bounding box center [622, 307] width 534 height 24
click at [468, 314] on p "This error occurs when the connection to your bank is temporarily unavailable. …" at bounding box center [622, 307] width 534 height 24
